Goal: Task Accomplishment & Management: Complete application form

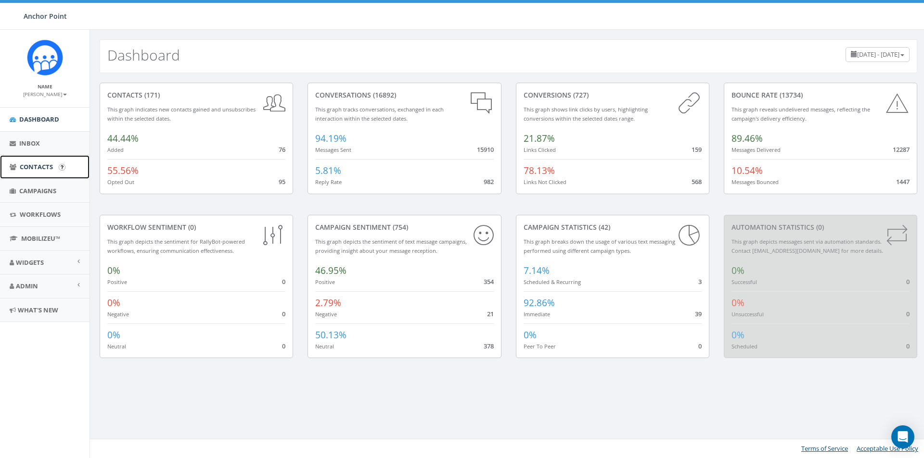
click at [37, 162] on link "Contacts" at bounding box center [44, 167] width 89 height 24
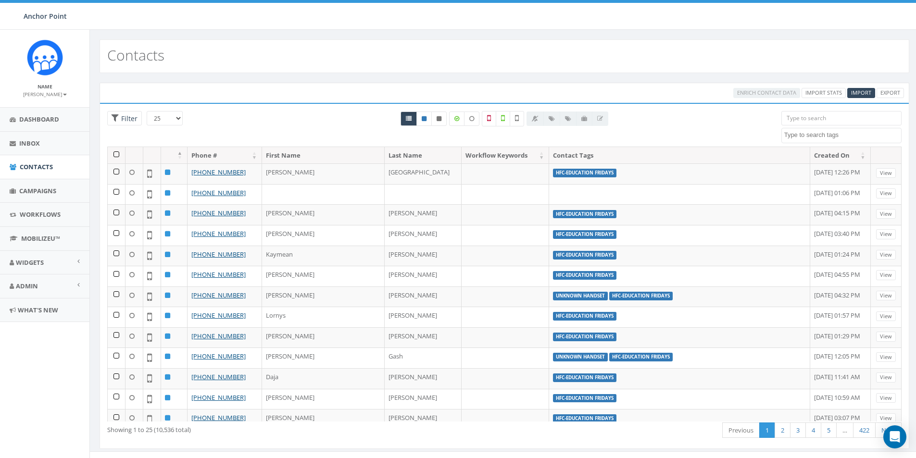
select select
click at [870, 93] on span "Import" at bounding box center [861, 92] width 20 height 7
select select
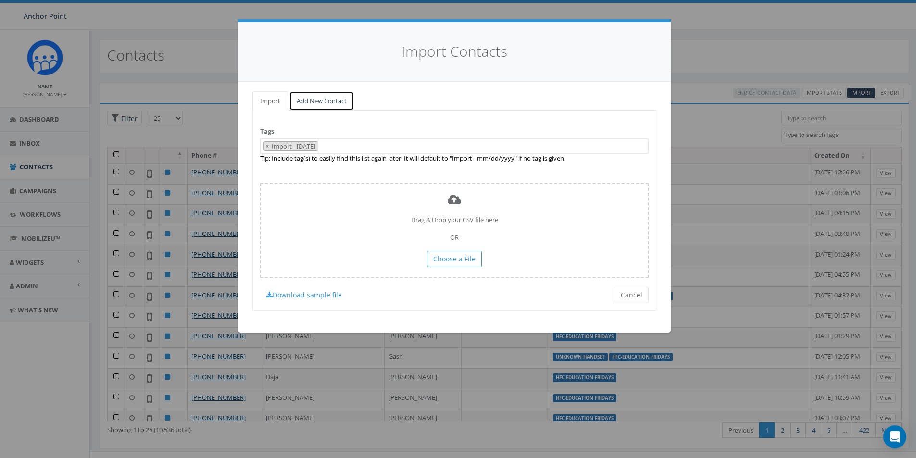
click at [305, 95] on link "Add New Contact" at bounding box center [321, 101] width 65 height 20
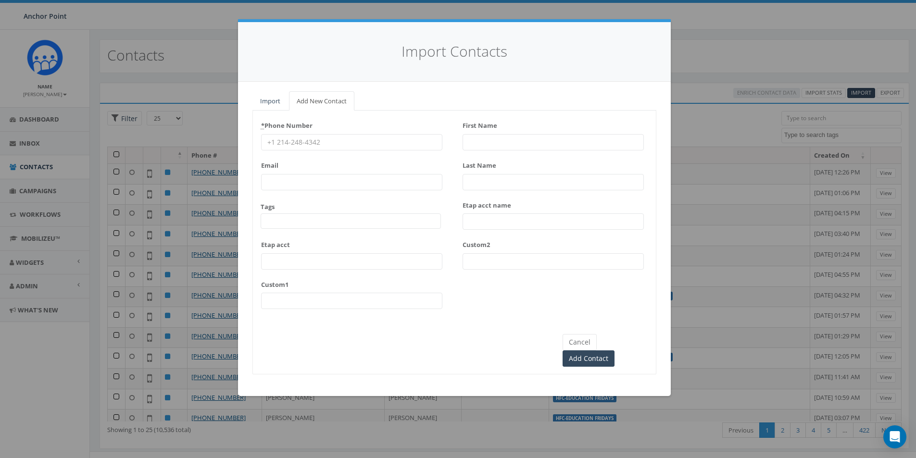
click at [320, 146] on input "* Phone Number" at bounding box center [351, 142] width 181 height 16
type input "409-256-1486"
click at [496, 144] on input "First Name" at bounding box center [553, 142] width 181 height 16
type input "Amara"
type input "Katayama"
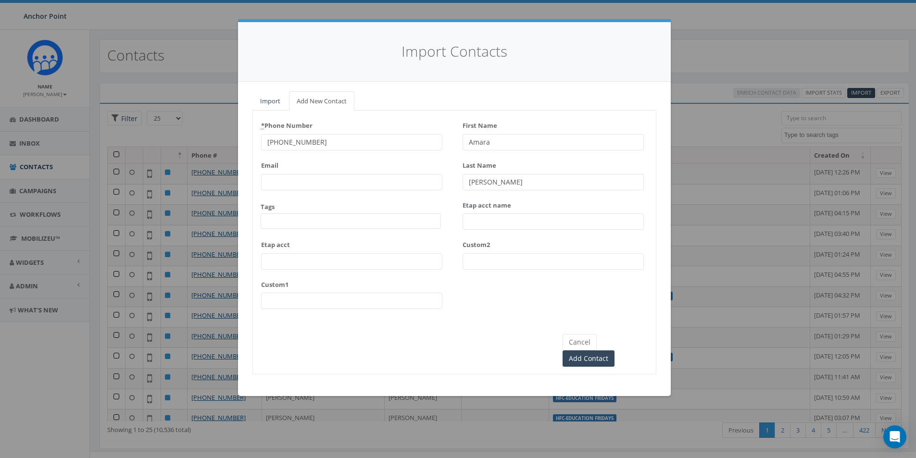
click at [292, 218] on span at bounding box center [351, 221] width 180 height 15
type textarea "hfc"
select select "HFC-Education Fridays"
click at [609, 351] on input "Add Contact" at bounding box center [589, 359] width 52 height 16
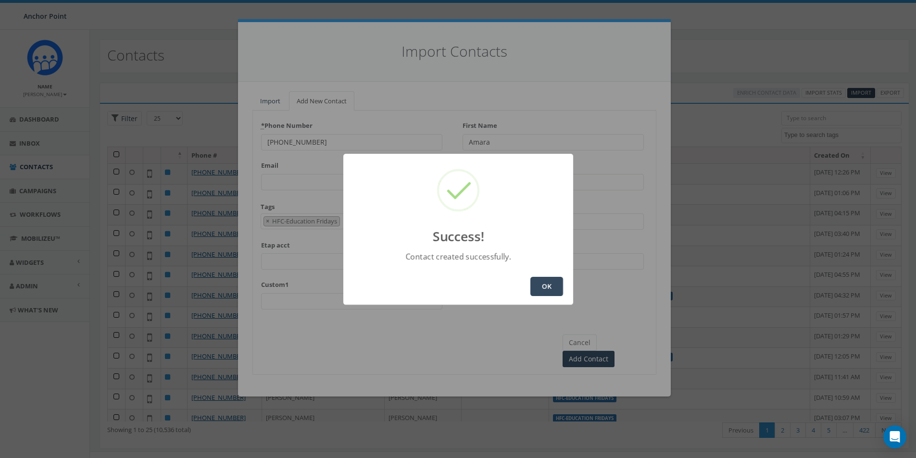
click at [542, 292] on button "OK" at bounding box center [547, 286] width 33 height 19
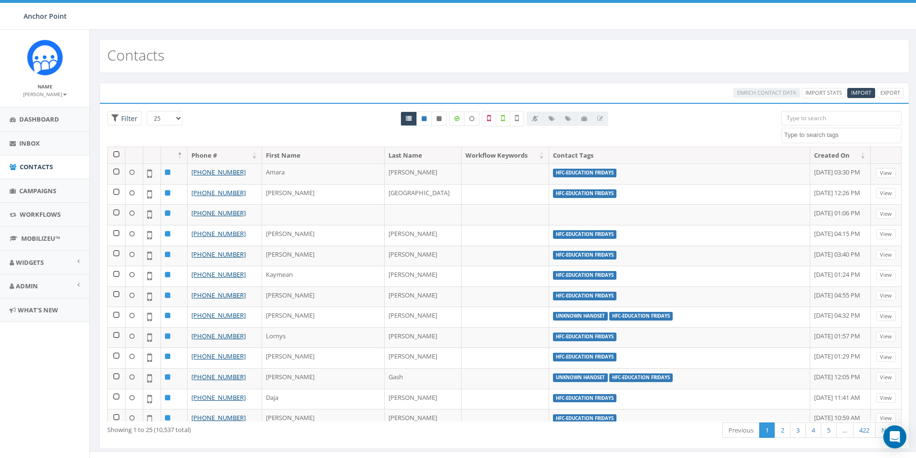
select select
click at [853, 93] on span "Import" at bounding box center [861, 92] width 20 height 7
select select
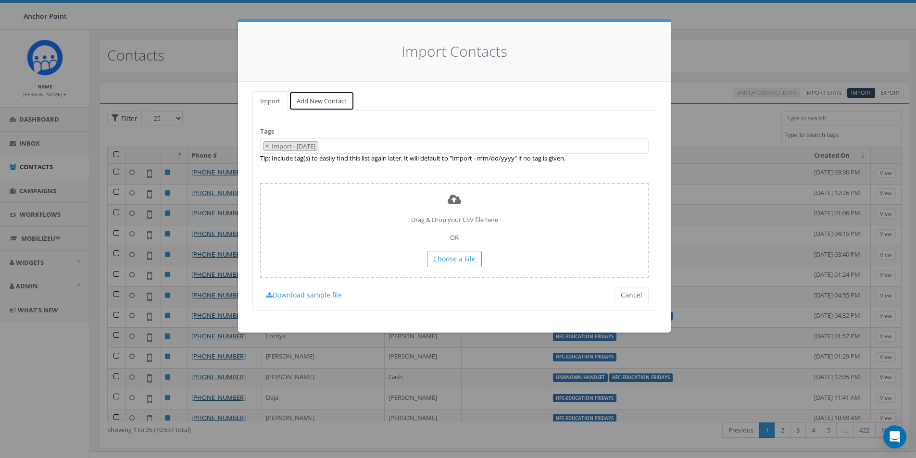
click at [310, 100] on link "Add New Contact" at bounding box center [321, 101] width 65 height 20
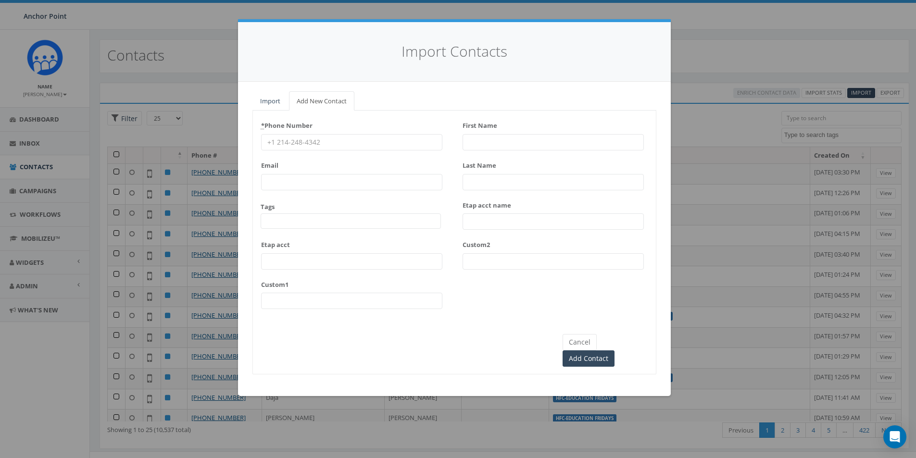
click at [321, 140] on input "* Phone Number" at bounding box center [351, 142] width 181 height 16
type input "409-256-1486"
click at [491, 135] on input "First Name" at bounding box center [553, 142] width 181 height 16
type input "[PERSON_NAME]"
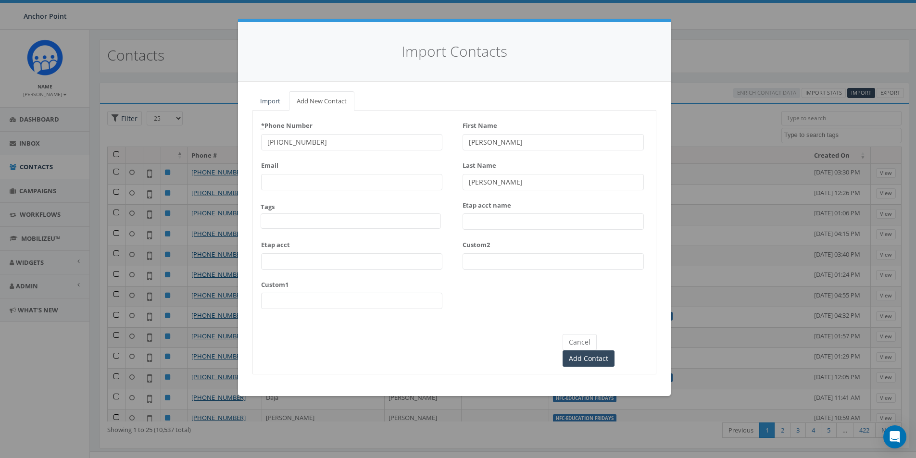
click at [323, 219] on span at bounding box center [351, 221] width 180 height 15
type textarea "hfc"
select select "HFC-Education Fridays"
click at [615, 351] on input "Add Contact" at bounding box center [589, 359] width 52 height 16
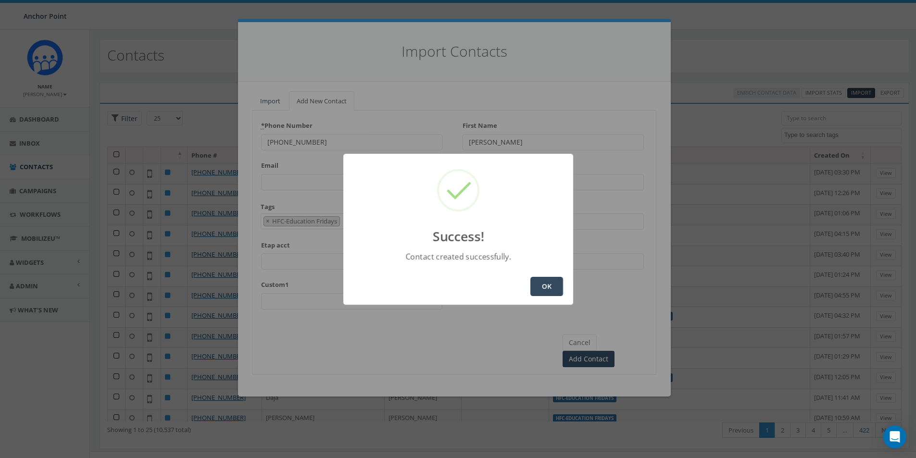
click at [670, 64] on div "Success! Contact created successfully. OK" at bounding box center [458, 229] width 916 height 458
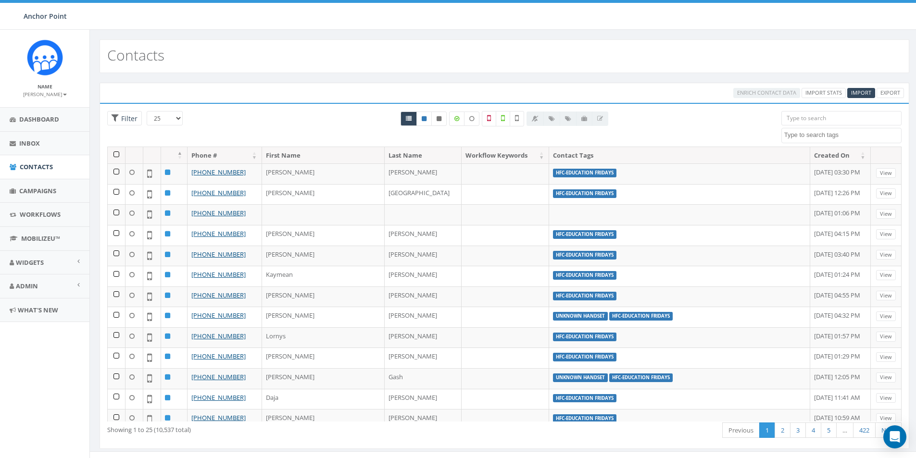
select select
